Goal: Transaction & Acquisition: Purchase product/service

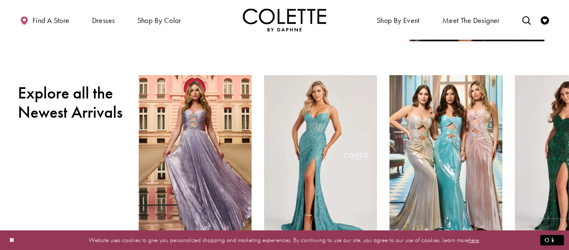
scroll to position [253, 0]
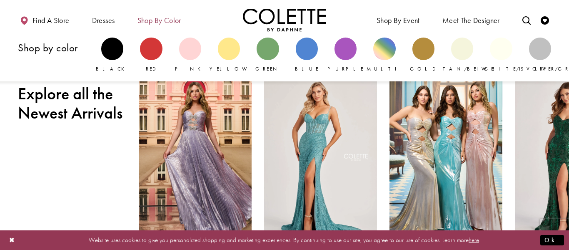
click at [170, 17] on span "Shop by color" at bounding box center [160, 20] width 44 height 8
click at [148, 42] on div "Primary block" at bounding box center [151, 49] width 22 height 22
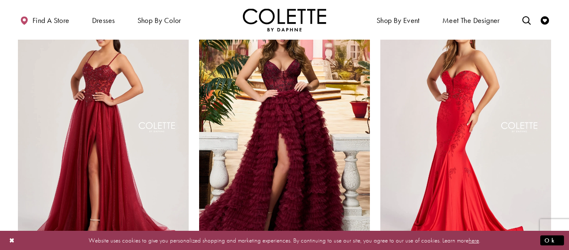
scroll to position [1028, 0]
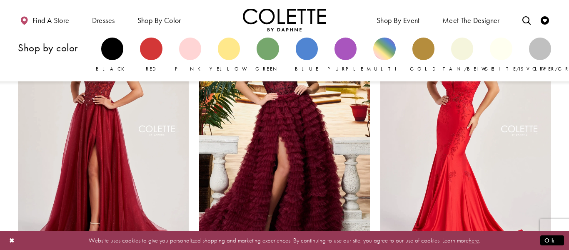
scroll to position [1028, 0]
